Goal: Information Seeking & Learning: Check status

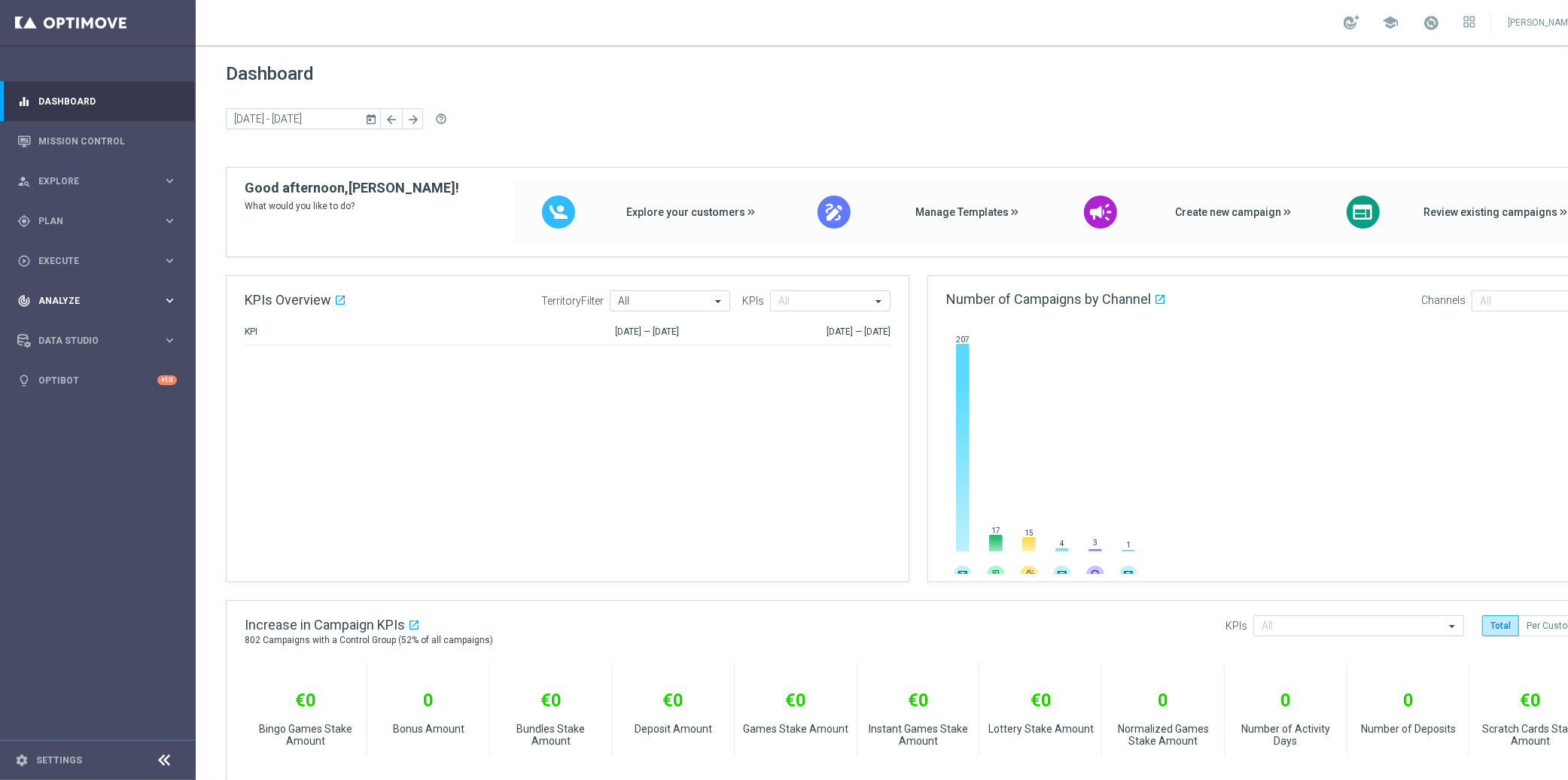
click at [80, 294] on div "track_changes Analyze" at bounding box center [89, 301] width 146 height 14
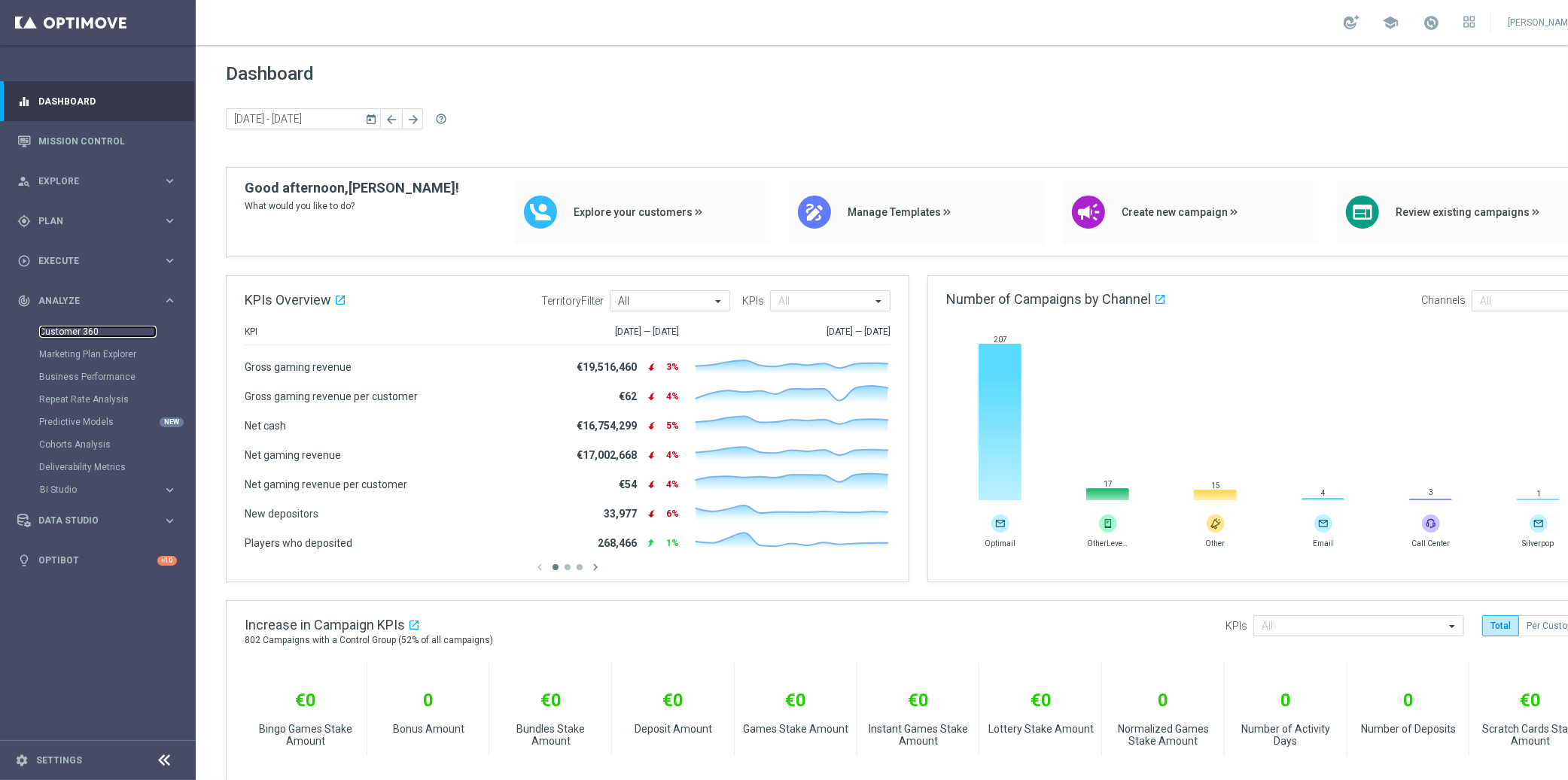
click at [83, 330] on link "Customer 360" at bounding box center [98, 332] width 118 height 12
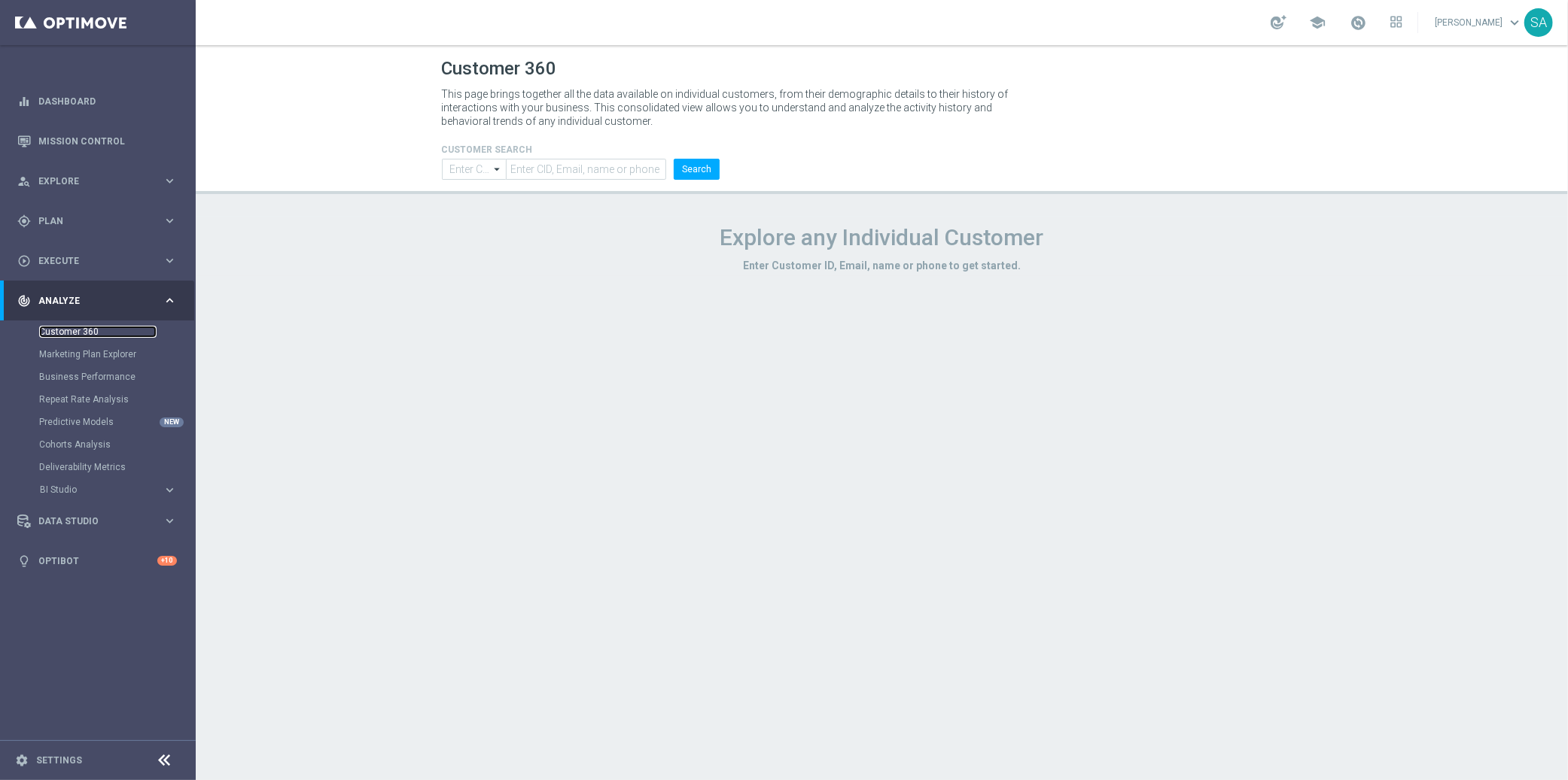
type input "Contains"
click at [534, 158] on input "text" at bounding box center [586, 168] width 160 height 21
paste input "1493292"
type input "1493292"
click at [697, 169] on button "Search" at bounding box center [696, 168] width 46 height 21
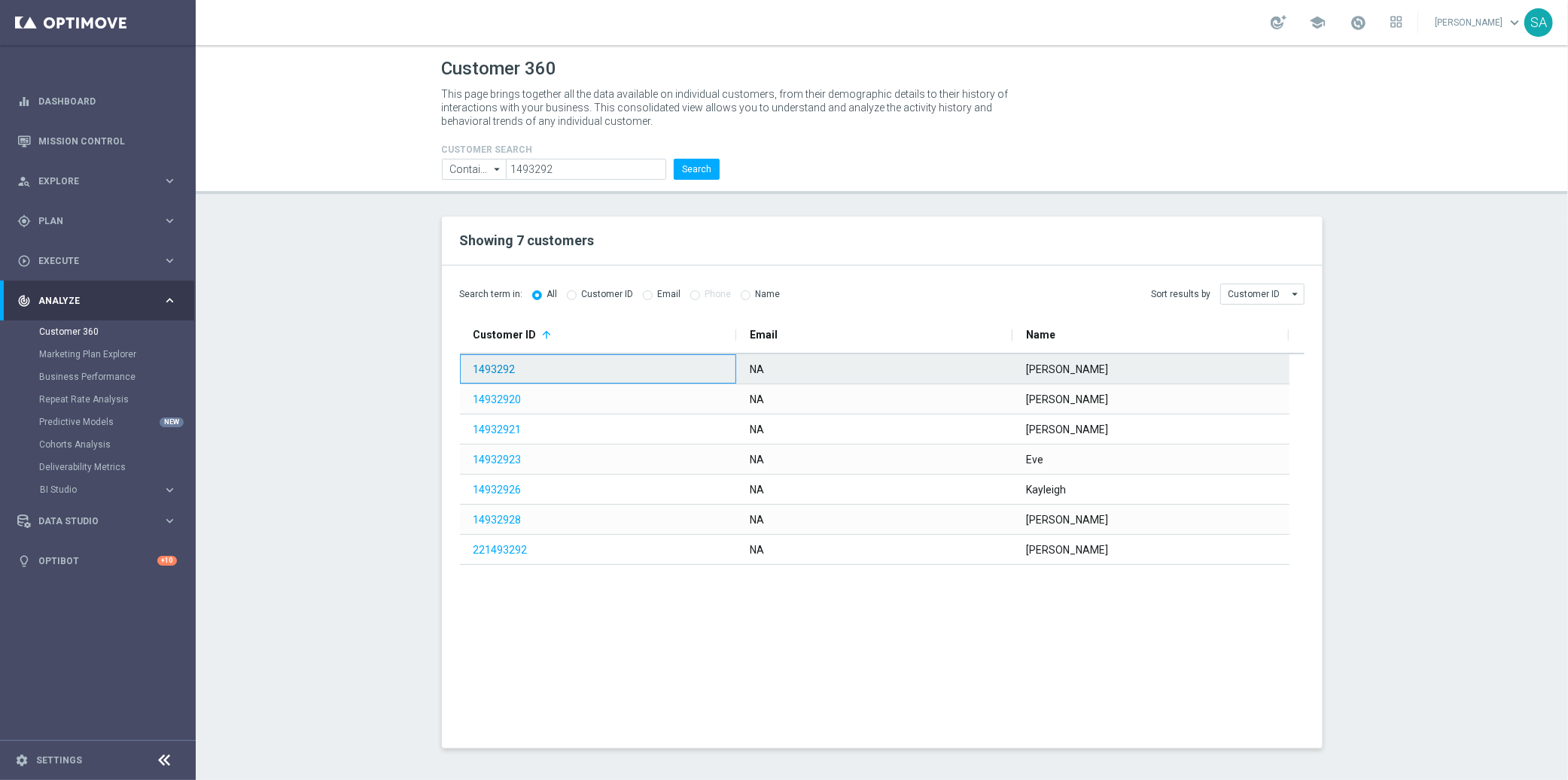
click at [504, 371] on link "1493292" at bounding box center [494, 369] width 43 height 12
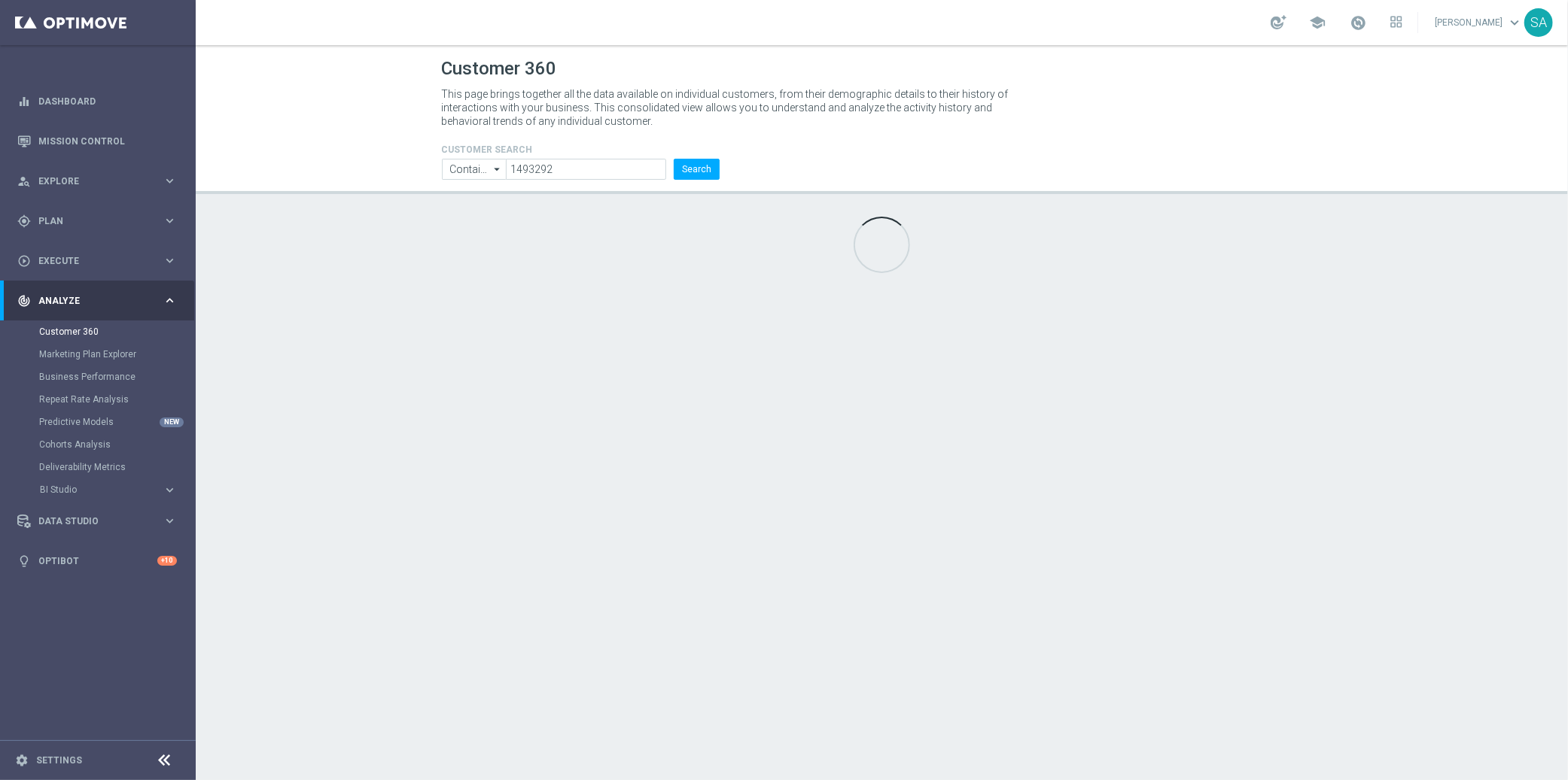
type input "Last 30 days"
type input "Deposit Amount"
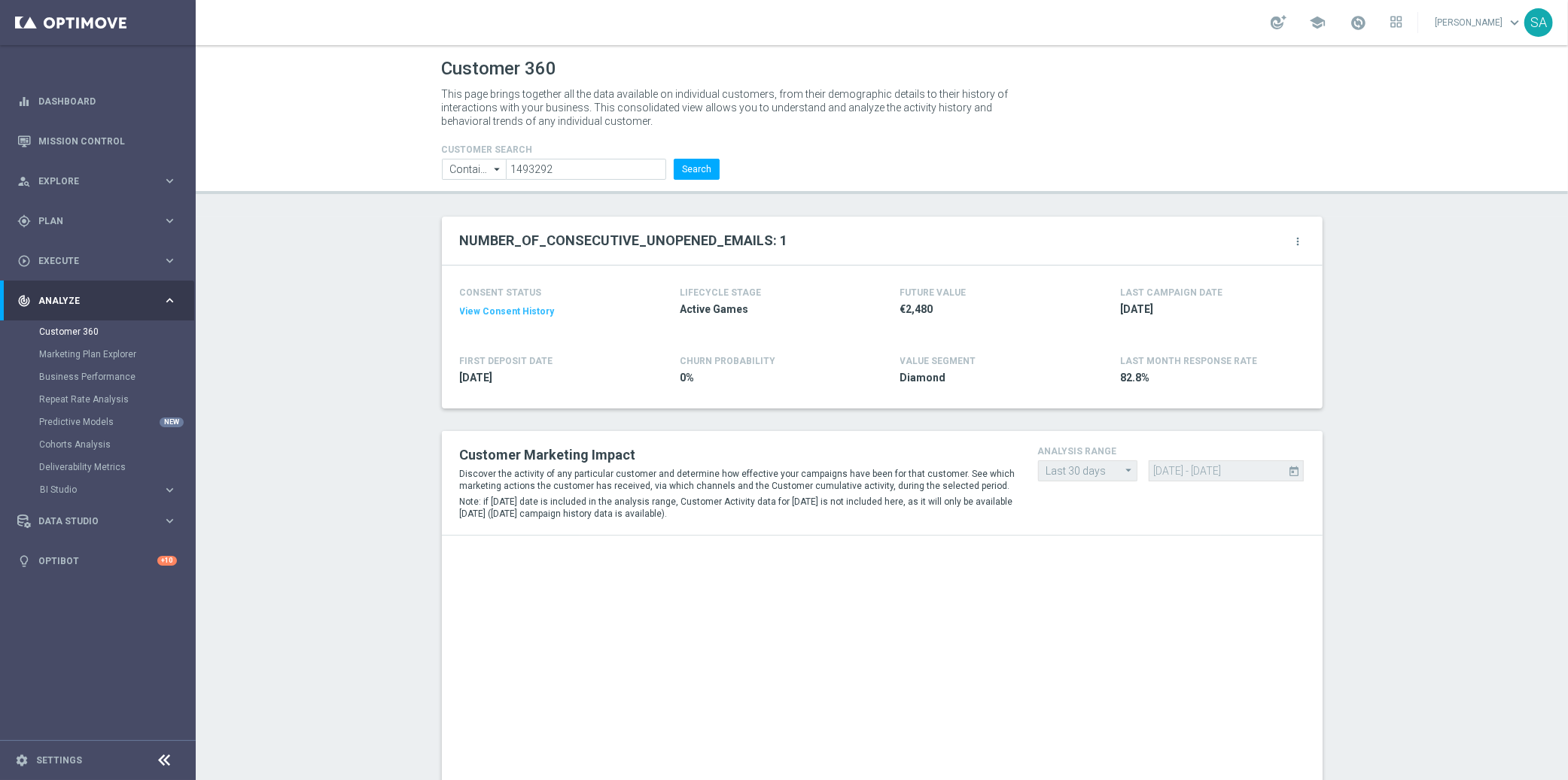
click at [948, 385] on div "Diamond" at bounding box center [988, 379] width 176 height 24
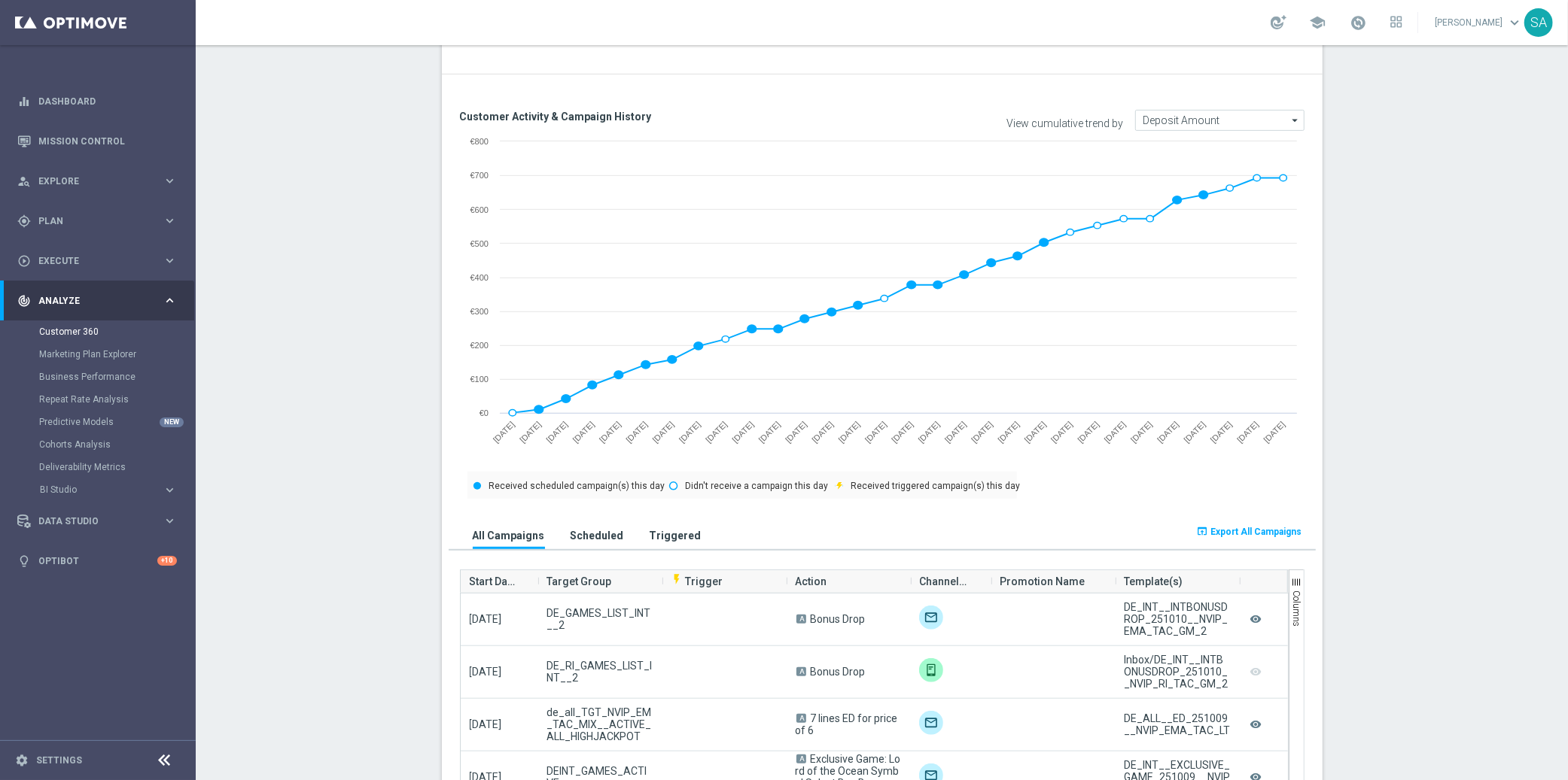
scroll to position [580, 0]
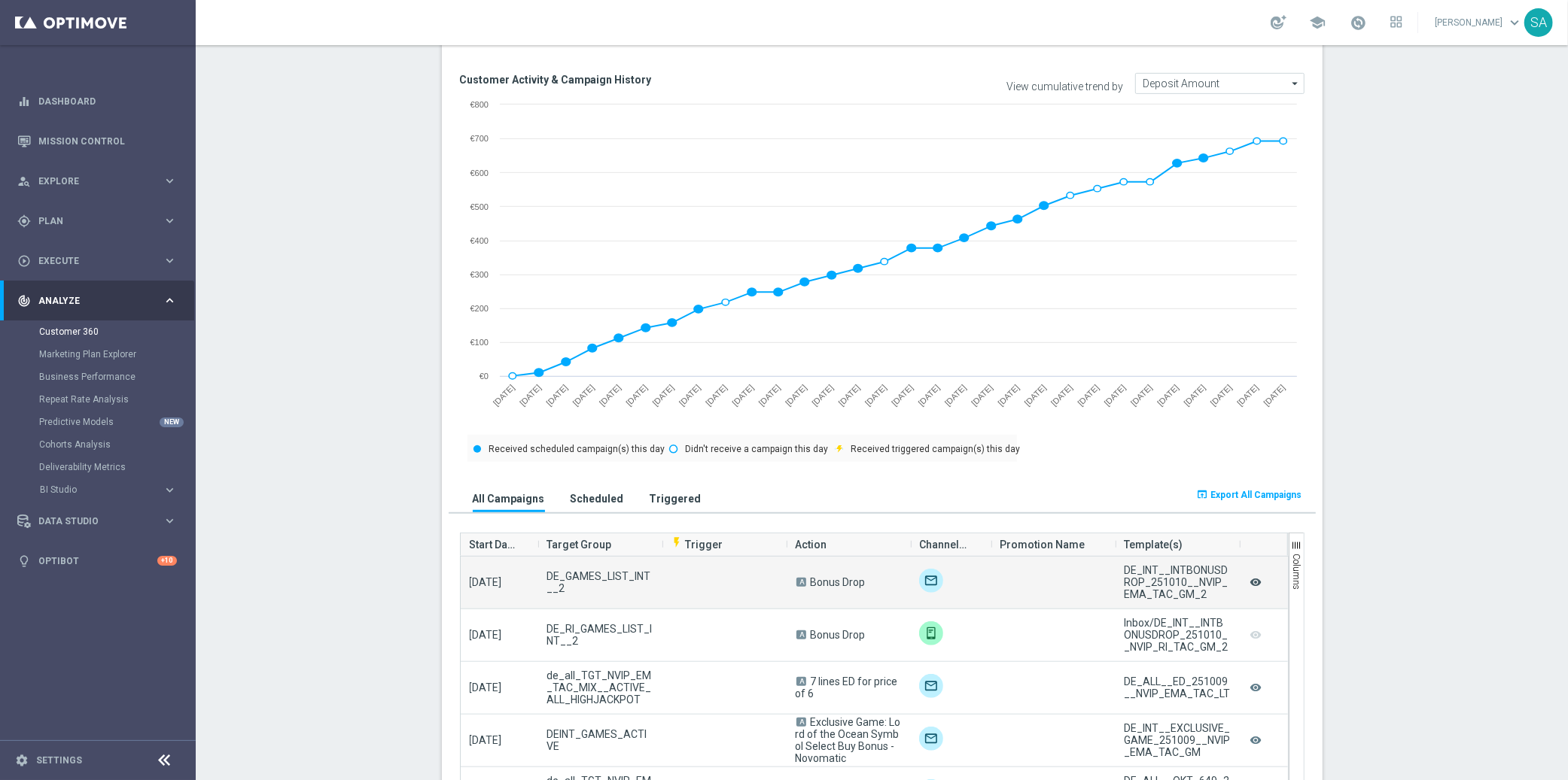
click at [1256, 579] on icon "remove_red_eye" at bounding box center [1254, 583] width 15 height 20
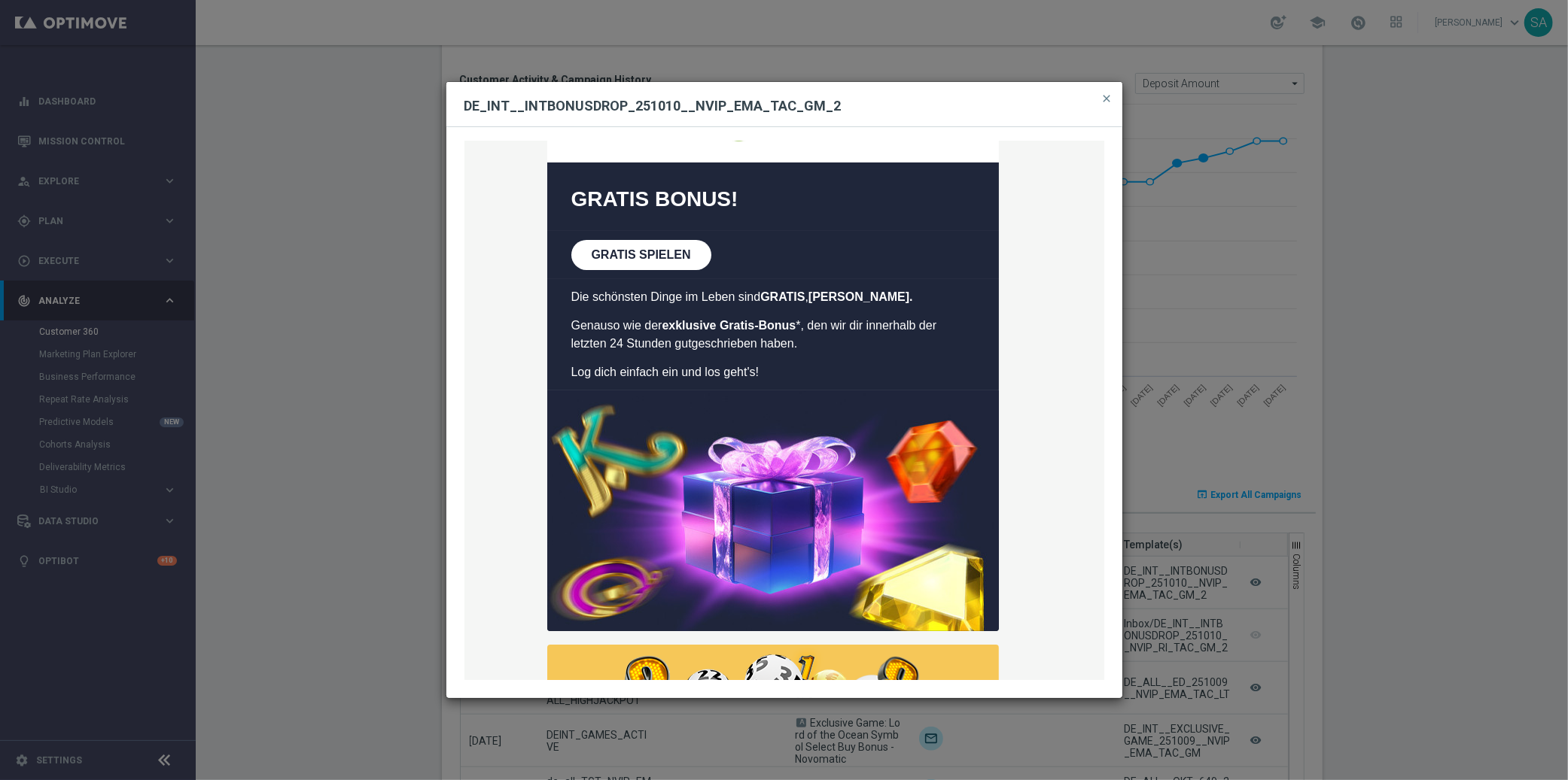
scroll to position [69, 0]
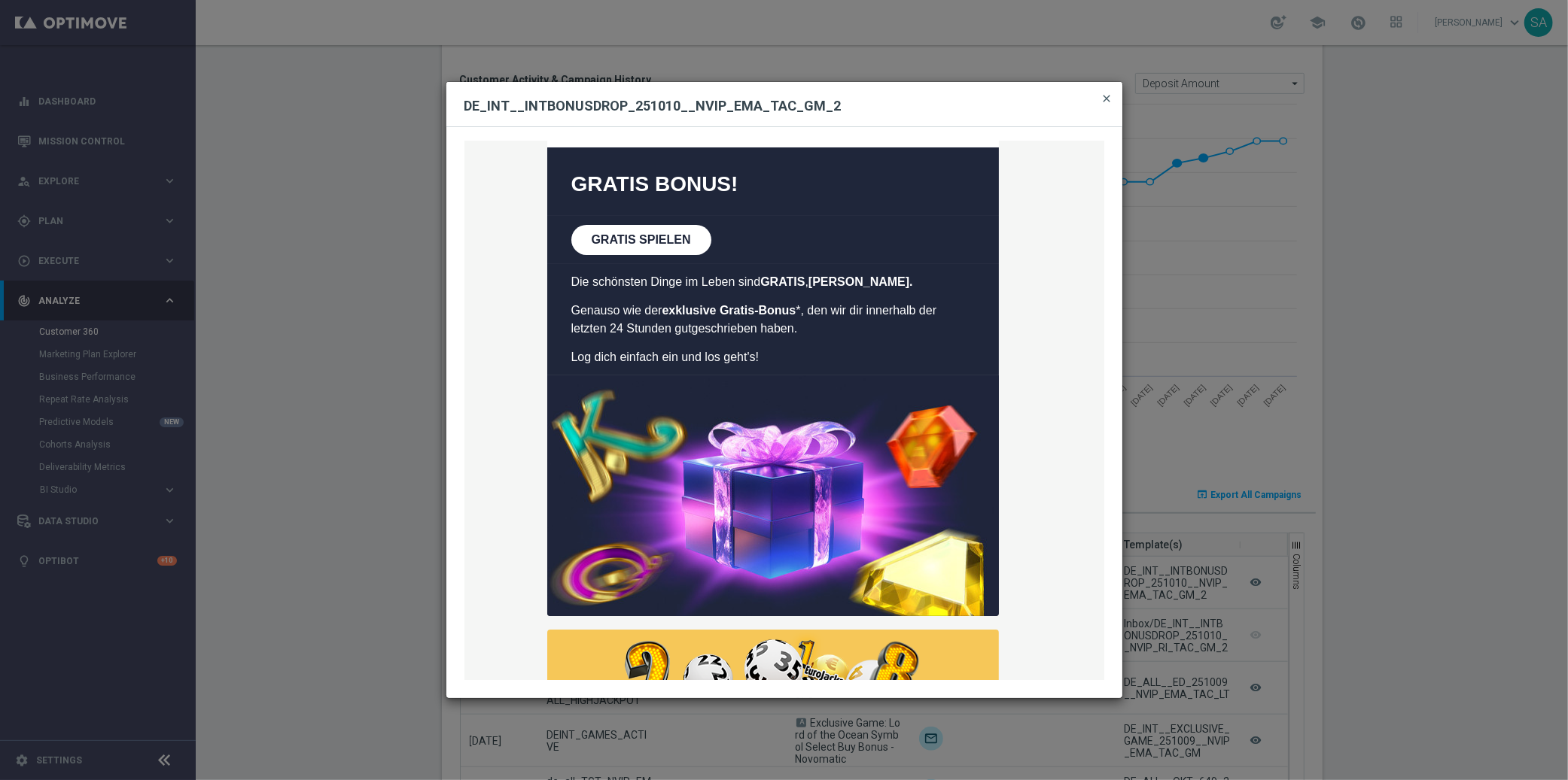
click at [1110, 96] on span "close" at bounding box center [1107, 99] width 12 height 12
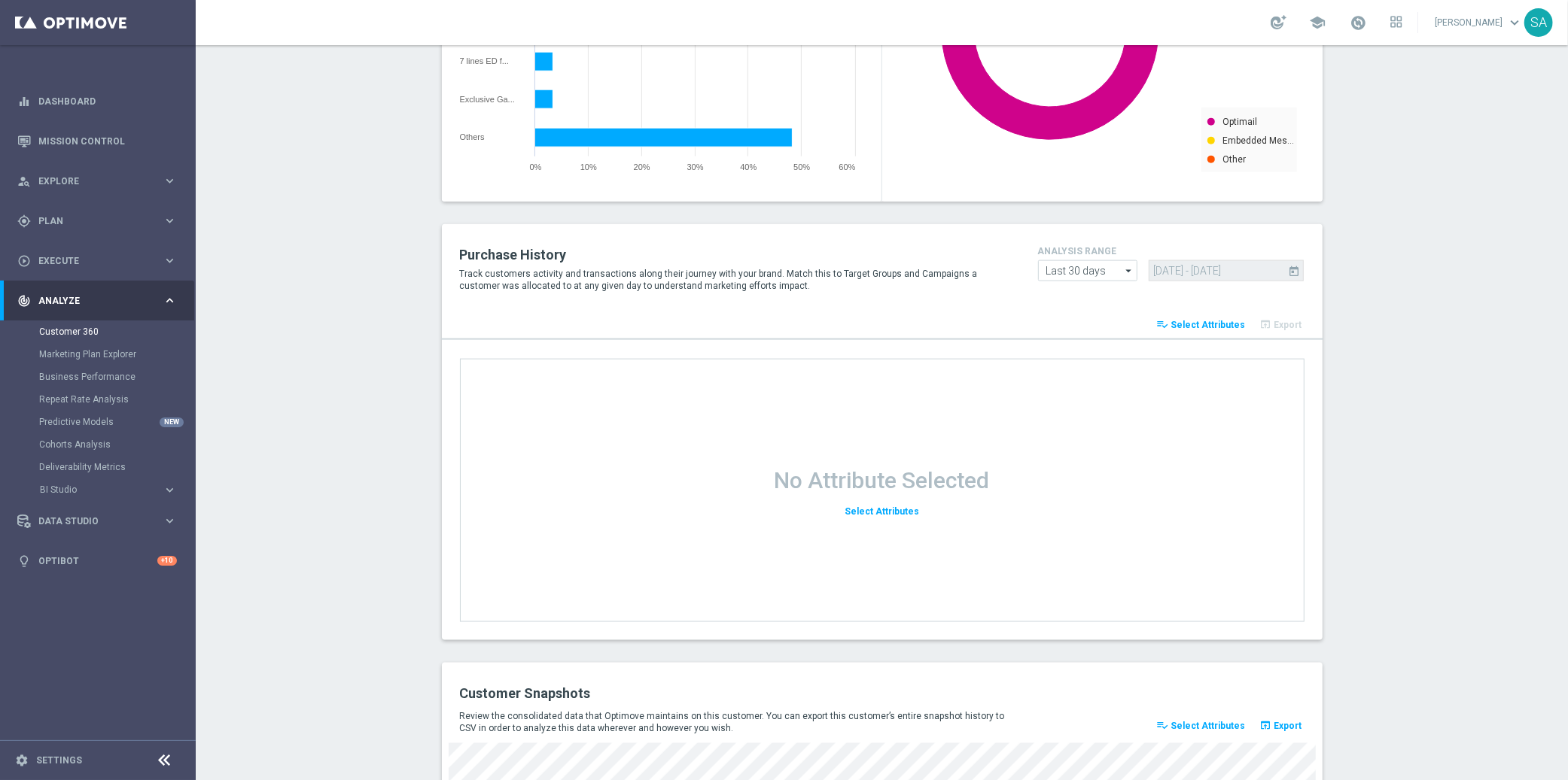
scroll to position [1827, 0]
